Goal: Information Seeking & Learning: Learn about a topic

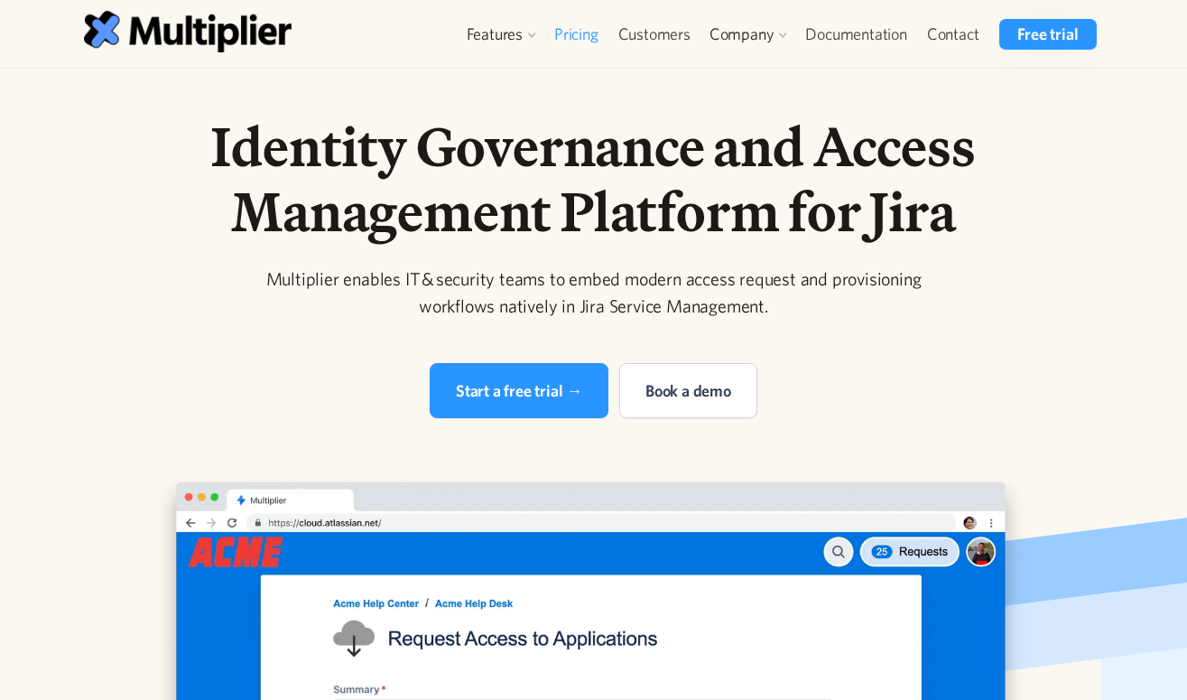
click at [570, 38] on link "Pricing" at bounding box center [576, 34] width 64 height 31
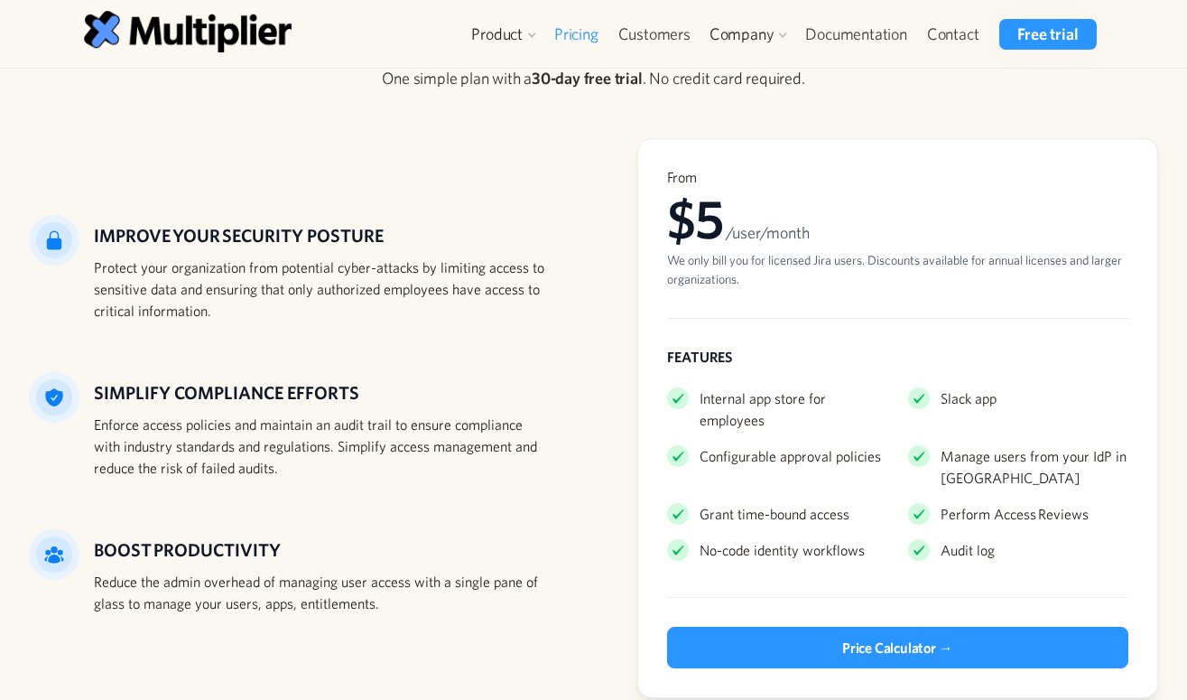
scroll to position [106, 0]
